Goal: Task Accomplishment & Management: Use online tool/utility

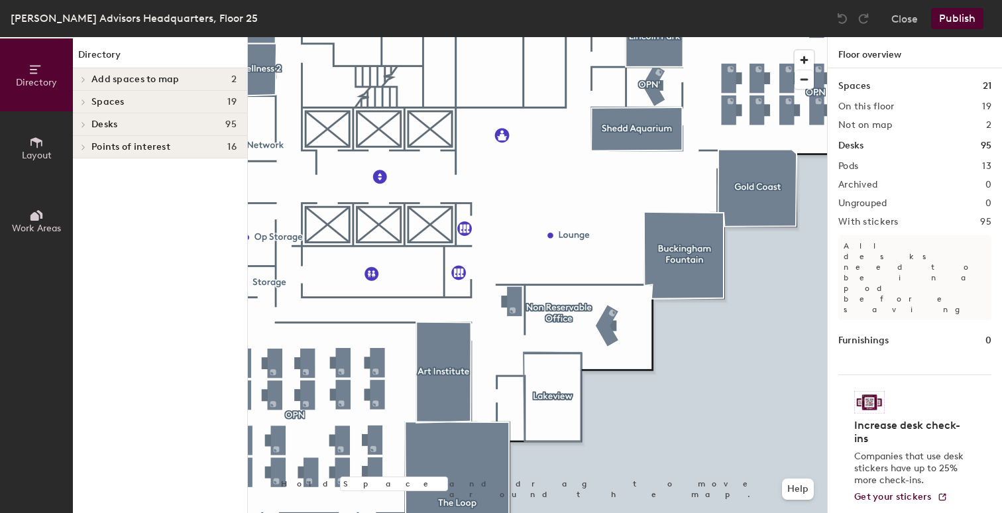
click at [513, 37] on div at bounding box center [537, 37] width 579 height 0
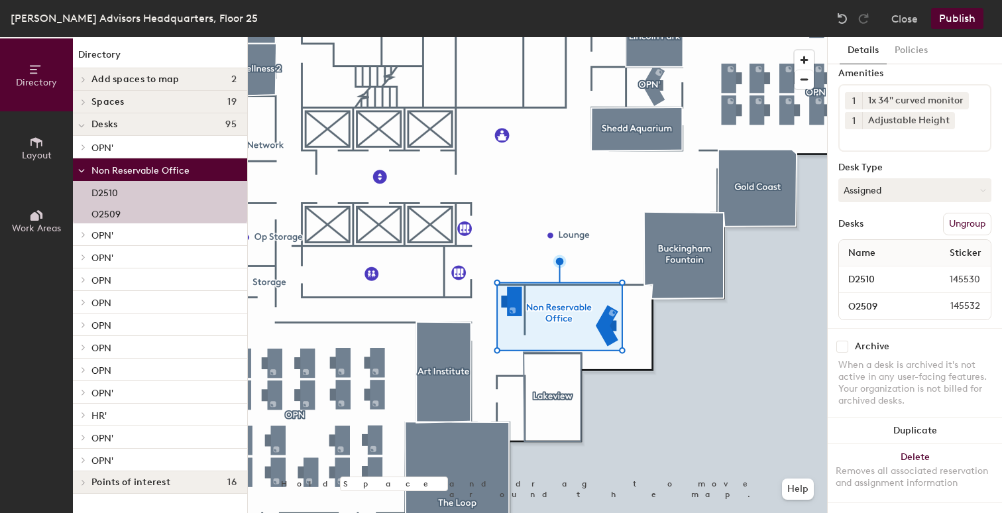
scroll to position [58, 0]
click at [919, 180] on button "Assigned" at bounding box center [915, 190] width 153 height 24
click at [870, 261] on div "Hoteled" at bounding box center [905, 271] width 133 height 20
click at [780, 37] on div at bounding box center [537, 37] width 579 height 0
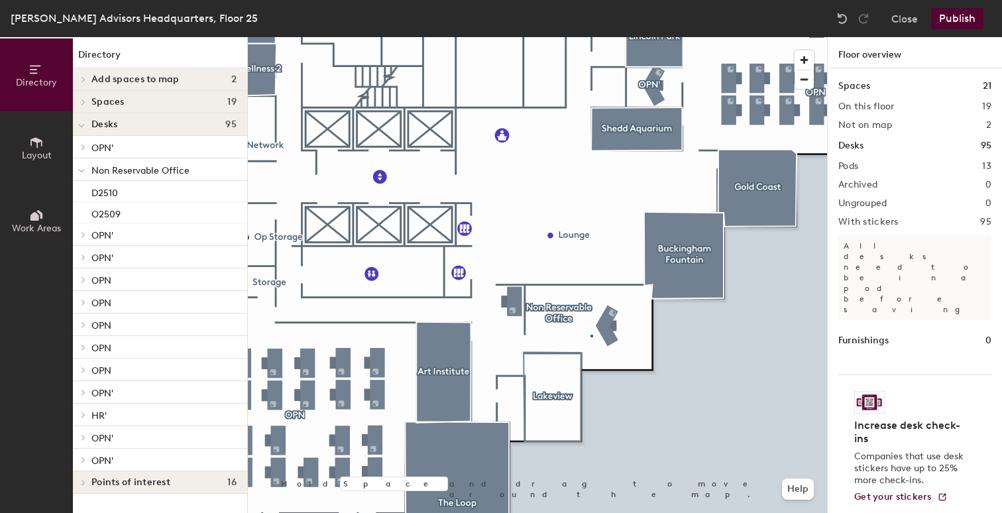
click at [591, 37] on div at bounding box center [537, 37] width 579 height 0
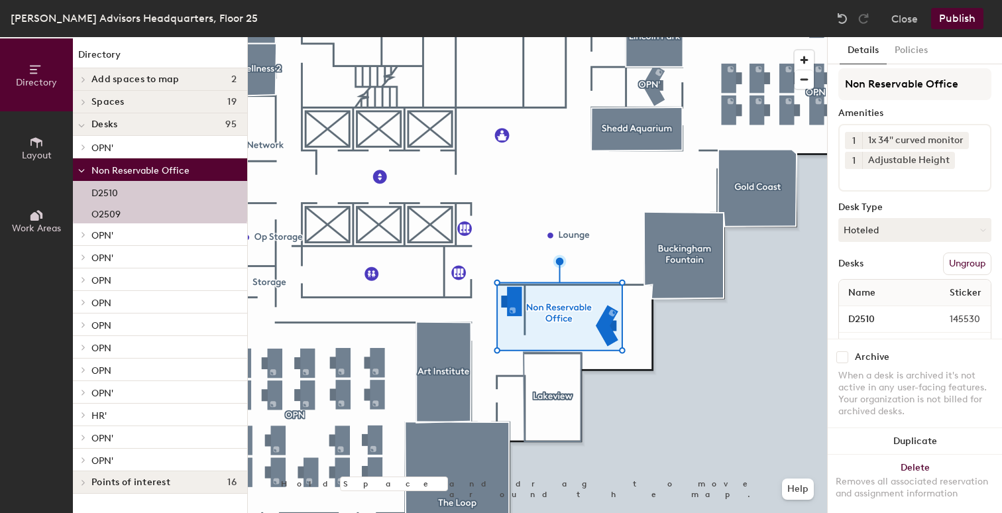
scroll to position [0, 0]
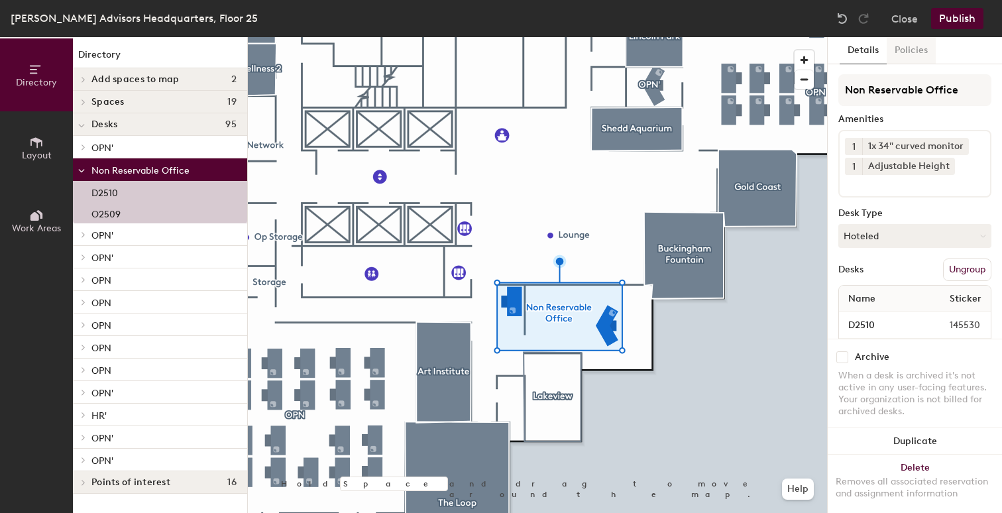
click at [904, 57] on button "Policies" at bounding box center [911, 50] width 49 height 27
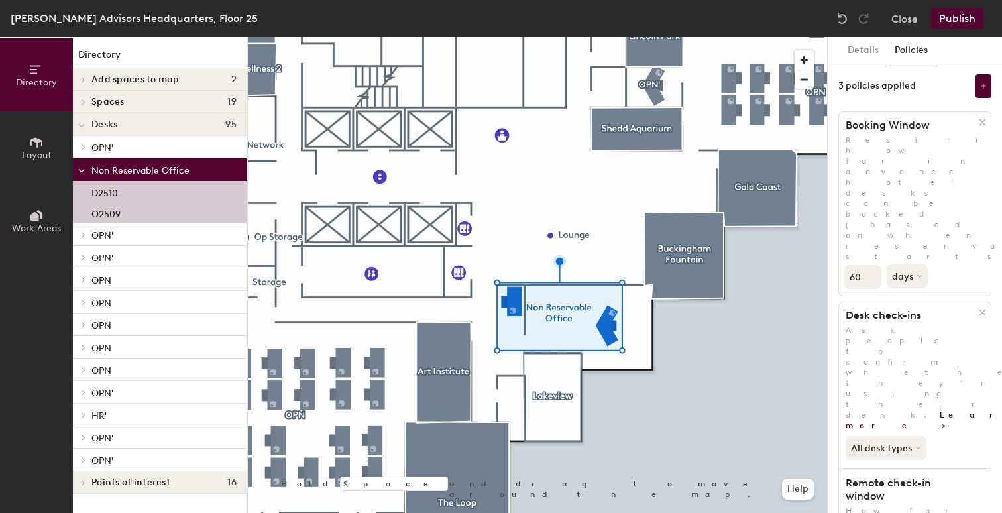
click at [961, 17] on button "Publish" at bounding box center [957, 18] width 52 height 21
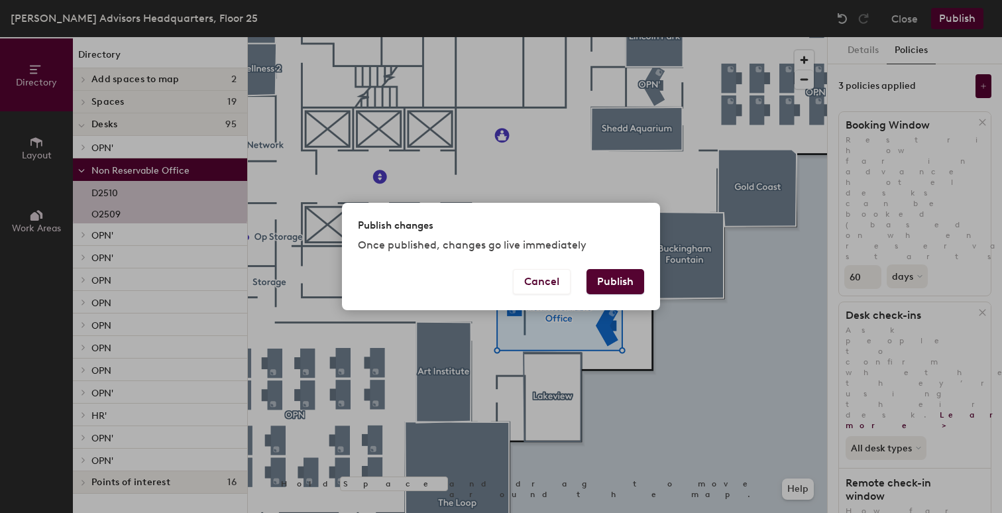
click at [613, 279] on button "Publish" at bounding box center [616, 281] width 58 height 25
